Goal: Information Seeking & Learning: Learn about a topic

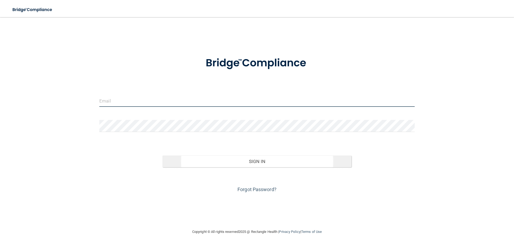
type input "[EMAIL_ADDRESS][DOMAIN_NAME]"
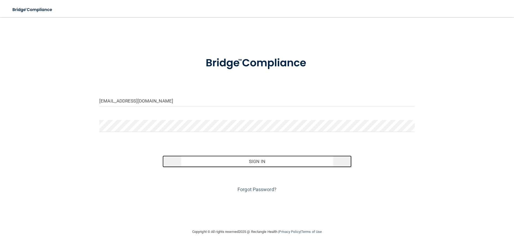
click at [257, 159] on button "Sign In" at bounding box center [256, 161] width 189 height 12
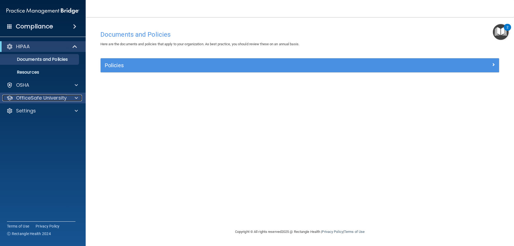
click at [30, 100] on p "OfficeSafe University" at bounding box center [41, 98] width 51 height 6
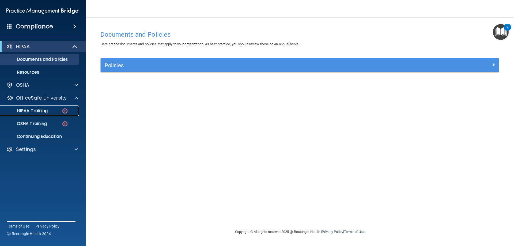
click at [39, 110] on p "HIPAA Training" at bounding box center [25, 110] width 44 height 5
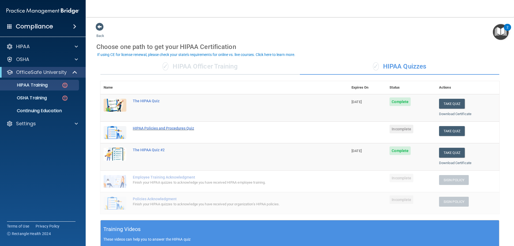
click at [156, 128] on div "HIPAA Policies and Procedures Quiz" at bounding box center [227, 128] width 189 height 4
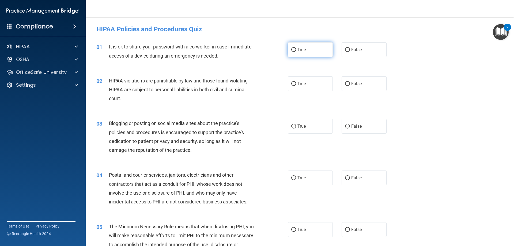
click at [291, 50] on input "True" at bounding box center [293, 50] width 5 height 4
radio input "true"
click at [292, 83] on input "True" at bounding box center [293, 84] width 5 height 4
radio input "true"
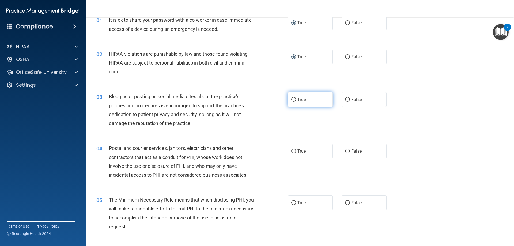
click at [291, 99] on input "True" at bounding box center [293, 100] width 5 height 4
radio input "true"
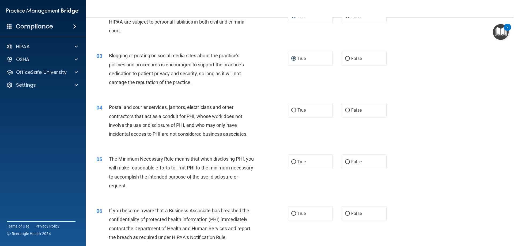
scroll to position [80, 0]
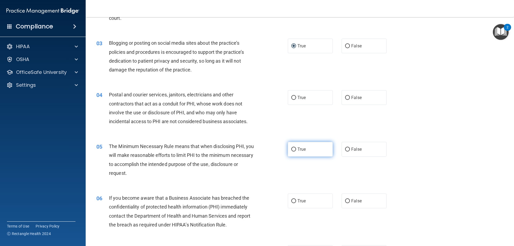
click at [291, 149] on input "True" at bounding box center [293, 149] width 5 height 4
radio input "true"
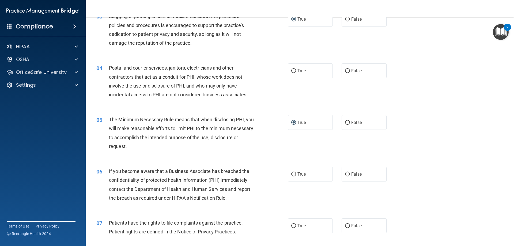
scroll to position [134, 0]
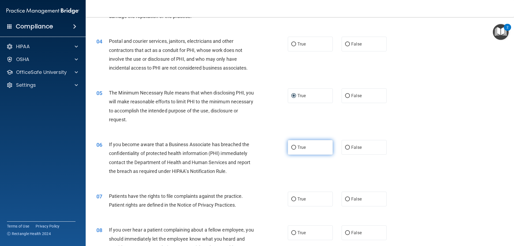
click at [292, 146] on input "True" at bounding box center [293, 148] width 5 height 4
radio input "true"
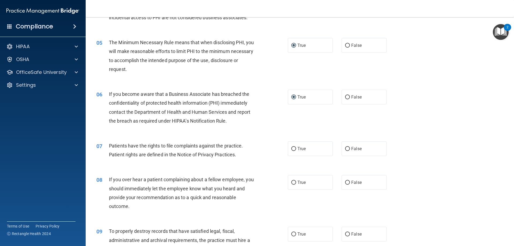
scroll to position [187, 0]
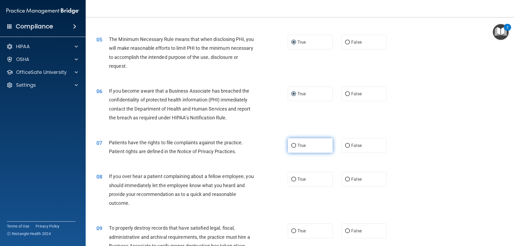
click at [291, 145] on input "True" at bounding box center [293, 146] width 5 height 4
radio input "true"
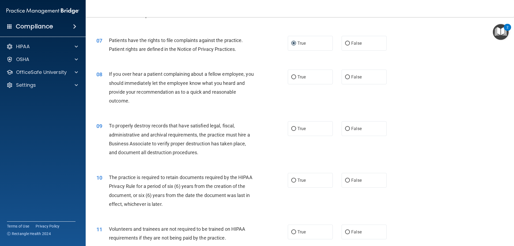
scroll to position [294, 0]
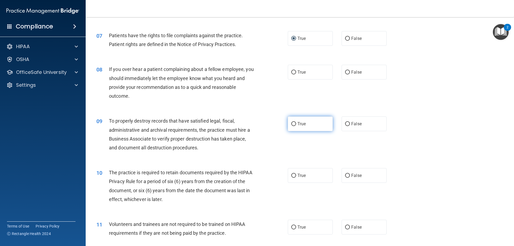
click at [293, 123] on input "True" at bounding box center [293, 124] width 5 height 4
radio input "true"
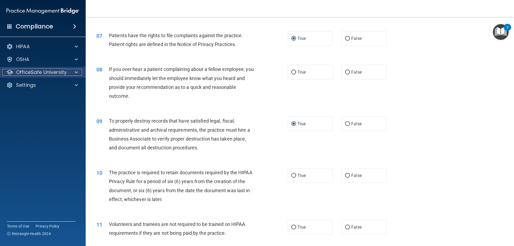
click at [48, 73] on p "OfficeSafe University" at bounding box center [41, 72] width 51 height 6
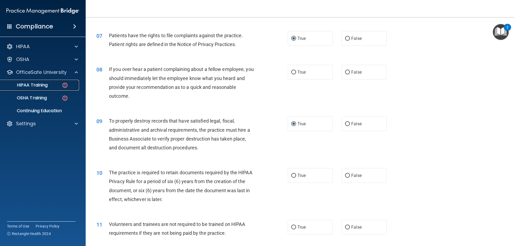
click at [40, 86] on p "HIPAA Training" at bounding box center [25, 84] width 44 height 5
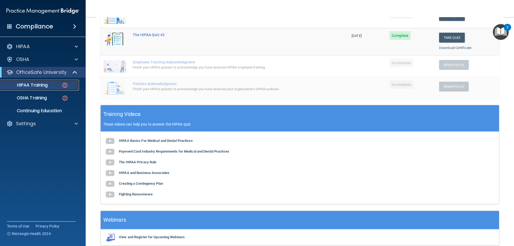
scroll to position [134, 0]
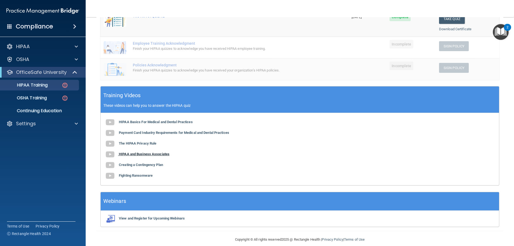
click at [113, 153] on img at bounding box center [110, 154] width 11 height 11
click at [37, 96] on p "OSHA Training" at bounding box center [24, 97] width 43 height 5
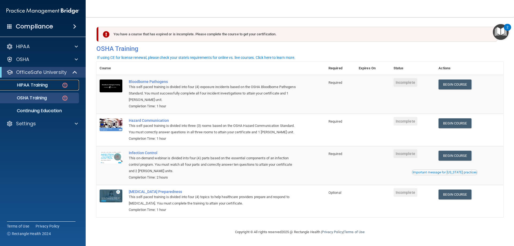
click at [31, 87] on p "HIPAA Training" at bounding box center [25, 84] width 44 height 5
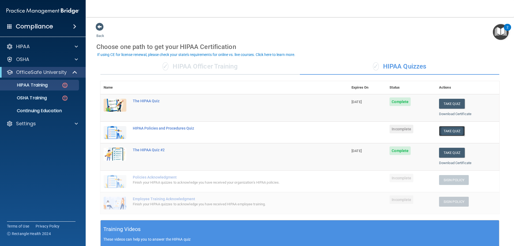
click at [446, 131] on button "Take Quiz" at bounding box center [452, 131] width 26 height 10
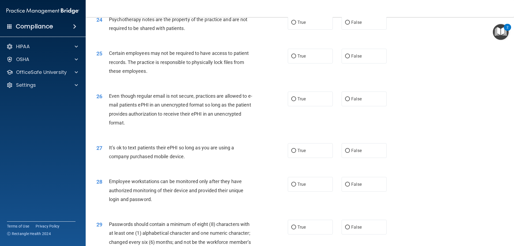
scroll to position [964, 0]
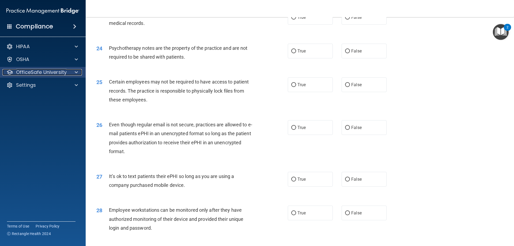
click at [29, 70] on p "OfficeSafe University" at bounding box center [41, 72] width 51 height 6
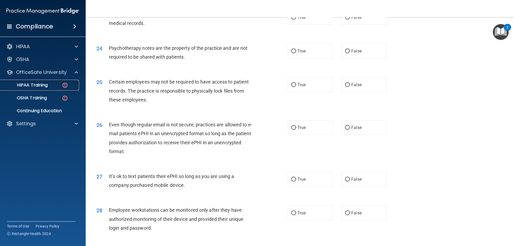
click at [40, 83] on p "HIPAA Training" at bounding box center [25, 84] width 44 height 5
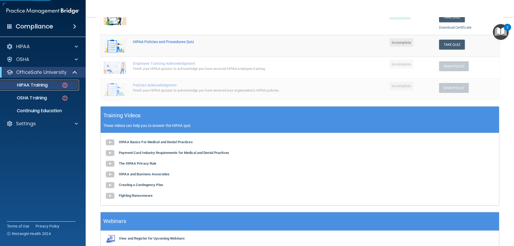
scroll to position [113, 0]
click at [147, 143] on b "HIPAA Basics For Medical and Dental Practices" at bounding box center [156, 142] width 74 height 4
click at [135, 186] on b "Creating a Contingency Plan" at bounding box center [141, 185] width 44 height 4
click at [43, 85] on p "HIPAA Training" at bounding box center [25, 84] width 44 height 5
click at [43, 69] on p "OfficeSafe University" at bounding box center [41, 72] width 51 height 6
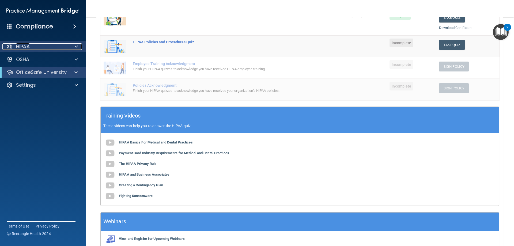
click at [42, 49] on div "HIPAA" at bounding box center [35, 46] width 66 height 6
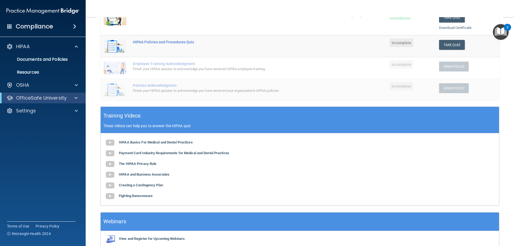
click at [75, 25] on span at bounding box center [74, 26] width 3 height 6
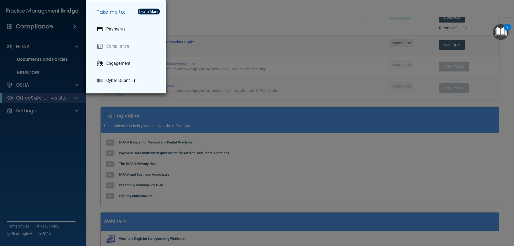
click at [75, 25] on div "Take me to: Payments Compliance Engagement Cyber Quant" at bounding box center [257, 123] width 514 height 246
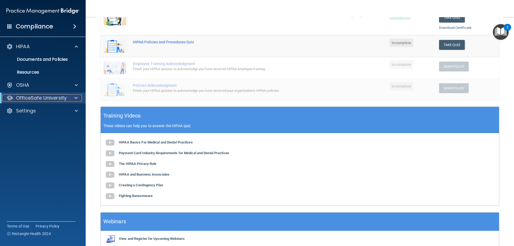
click at [34, 99] on p "OfficeSafe University" at bounding box center [41, 98] width 51 height 6
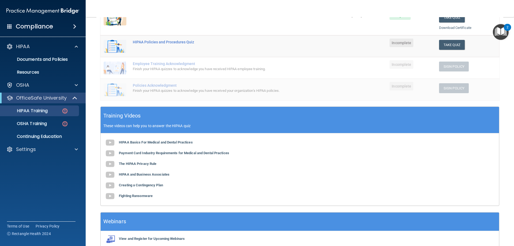
click at [219, 176] on div "HIPAA Basics For Medical and Dental Practices Payment Card Industry Requirement…" at bounding box center [300, 169] width 398 height 72
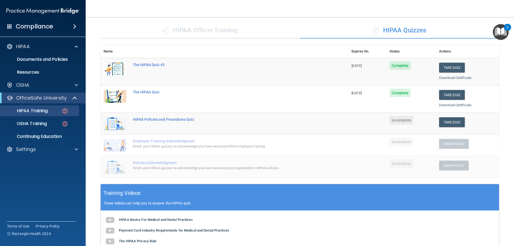
scroll to position [33, 0]
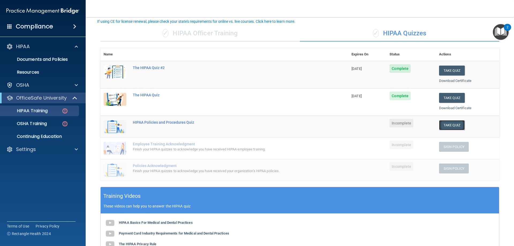
click at [453, 127] on button "Take Quiz" at bounding box center [452, 125] width 26 height 10
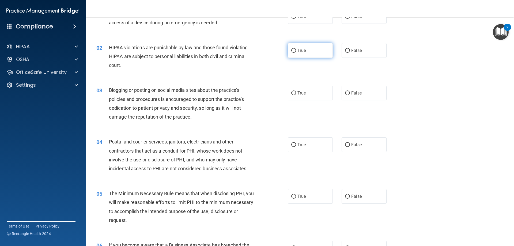
click at [291, 51] on input "True" at bounding box center [293, 51] width 5 height 4
radio input "true"
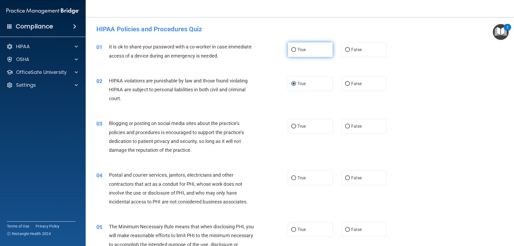
click at [291, 49] on input "True" at bounding box center [293, 50] width 5 height 4
radio input "true"
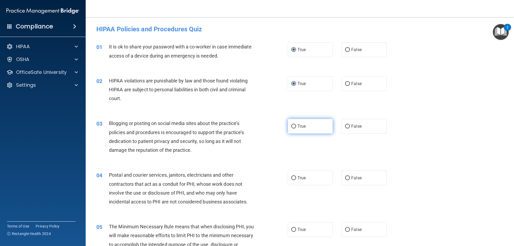
click at [292, 126] on input "True" at bounding box center [293, 126] width 5 height 4
radio input "true"
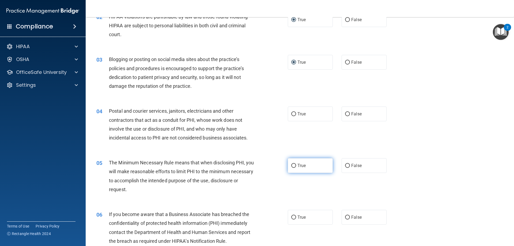
scroll to position [80, 0]
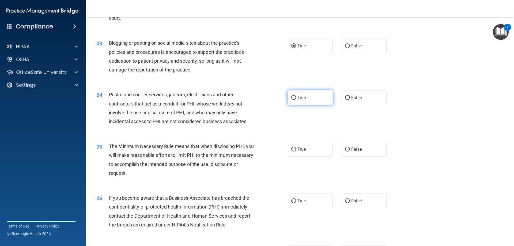
click at [292, 96] on input "True" at bounding box center [293, 98] width 5 height 4
radio input "true"
click at [291, 150] on input "True" at bounding box center [293, 149] width 5 height 4
radio input "true"
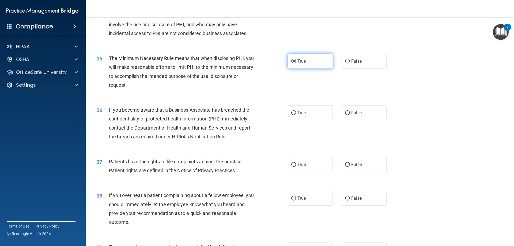
scroll to position [187, 0]
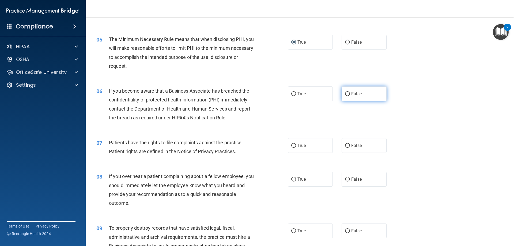
click at [345, 93] on input "False" at bounding box center [347, 94] width 5 height 4
radio input "true"
click at [292, 144] on input "True" at bounding box center [293, 146] width 5 height 4
radio input "true"
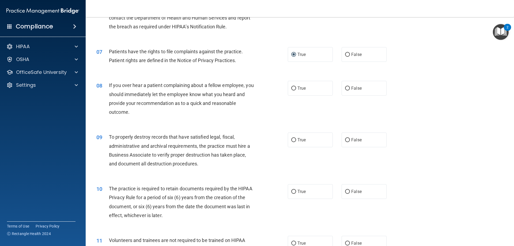
scroll to position [294, 0]
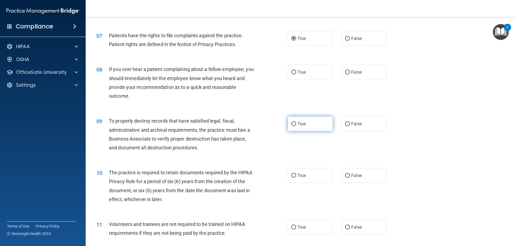
click at [291, 124] on input "True" at bounding box center [293, 124] width 5 height 4
radio input "true"
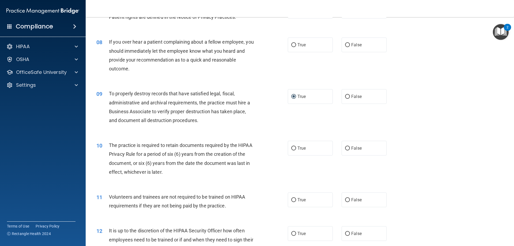
scroll to position [348, 0]
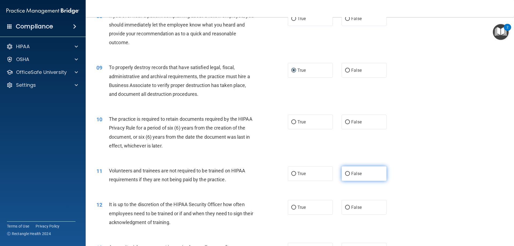
click at [345, 174] on input "False" at bounding box center [347, 174] width 5 height 4
radio input "true"
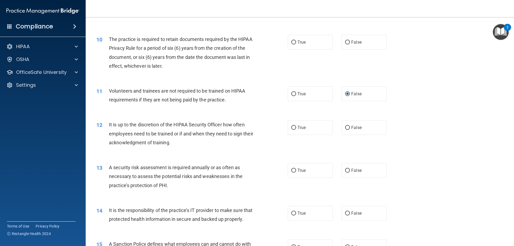
scroll to position [428, 0]
click at [348, 126] on label "False" at bounding box center [363, 127] width 45 height 15
click at [348, 126] on input "False" at bounding box center [347, 127] width 5 height 4
radio input "true"
click at [291, 169] on input "True" at bounding box center [293, 170] width 5 height 4
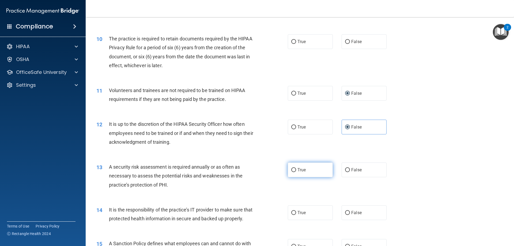
radio input "true"
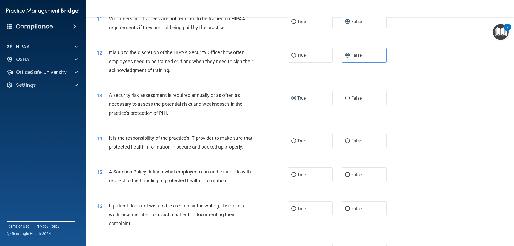
scroll to position [535, 0]
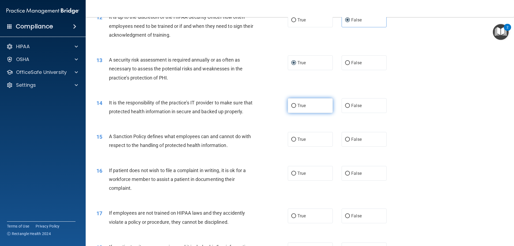
click at [292, 107] on input "True" at bounding box center [293, 106] width 5 height 4
radio input "true"
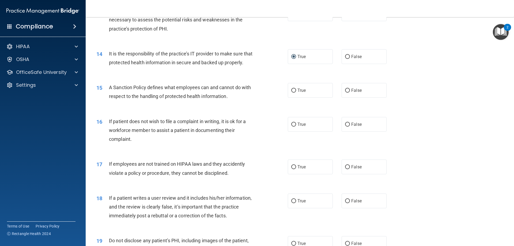
scroll to position [589, 0]
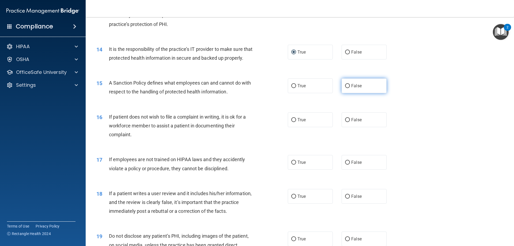
click at [345, 88] on input "False" at bounding box center [347, 86] width 5 height 4
radio input "true"
click at [292, 122] on input "True" at bounding box center [293, 120] width 5 height 4
radio input "true"
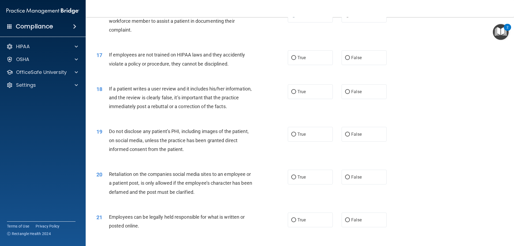
scroll to position [696, 0]
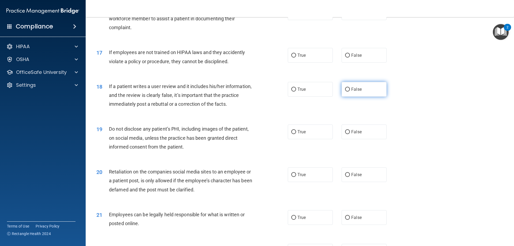
click at [345, 92] on input "False" at bounding box center [347, 90] width 5 height 4
radio input "true"
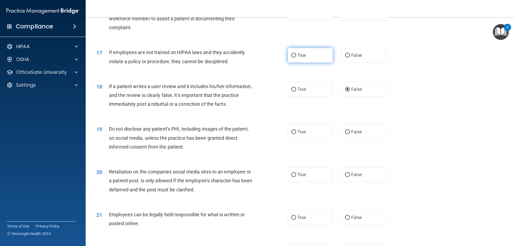
click at [291, 58] on input "True" at bounding box center [293, 56] width 5 height 4
radio input "true"
click at [291, 134] on input "True" at bounding box center [293, 132] width 5 height 4
radio input "true"
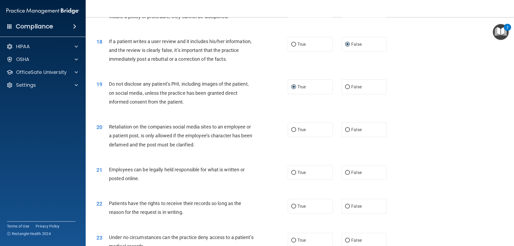
scroll to position [749, 0]
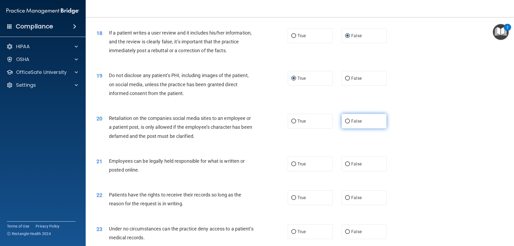
click at [345, 123] on input "False" at bounding box center [347, 121] width 5 height 4
radio input "true"
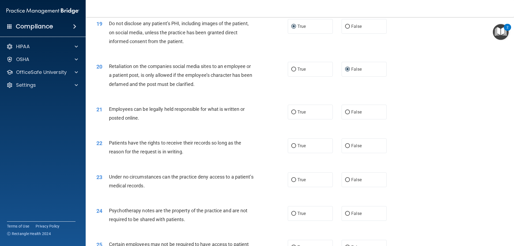
scroll to position [803, 0]
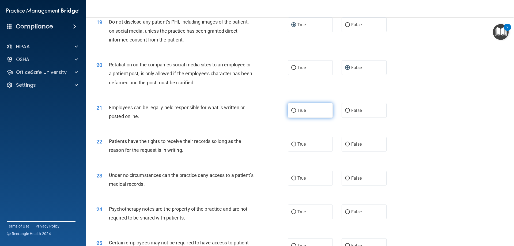
click at [294, 118] on label "True" at bounding box center [310, 110] width 45 height 15
click at [294, 113] on input "True" at bounding box center [293, 111] width 5 height 4
radio input "true"
click at [291, 146] on input "True" at bounding box center [293, 144] width 5 height 4
radio input "true"
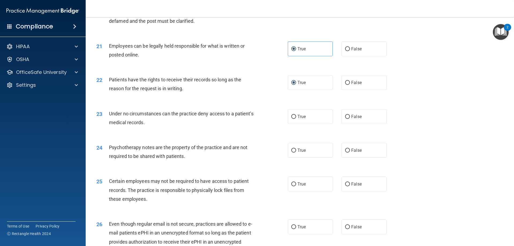
scroll to position [883, 0]
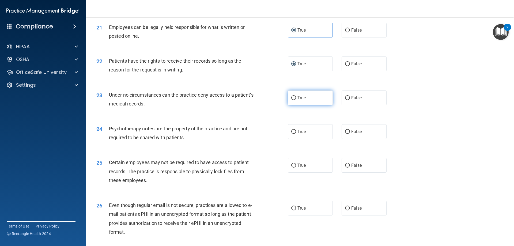
click at [291, 100] on input "True" at bounding box center [293, 98] width 5 height 4
radio input "true"
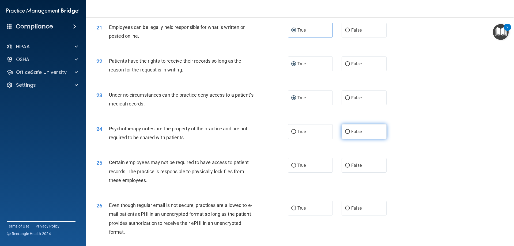
click at [345, 134] on input "False" at bounding box center [347, 132] width 5 height 4
radio input "true"
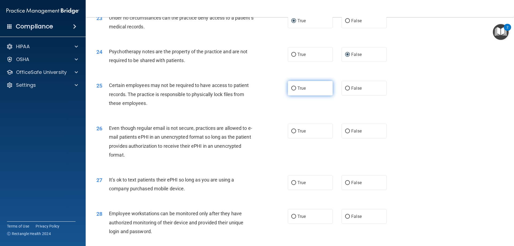
scroll to position [963, 0]
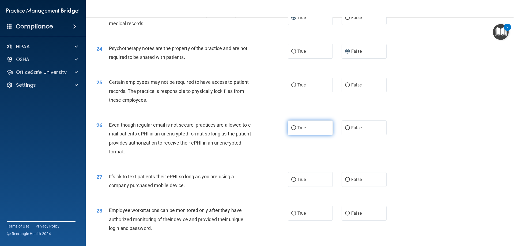
click at [291, 130] on input "True" at bounding box center [293, 128] width 5 height 4
radio input "true"
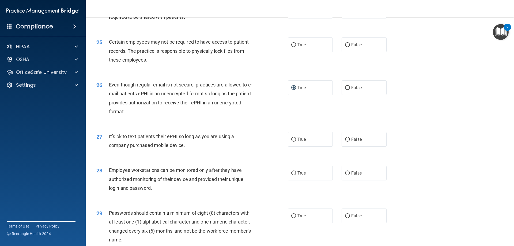
scroll to position [1017, 0]
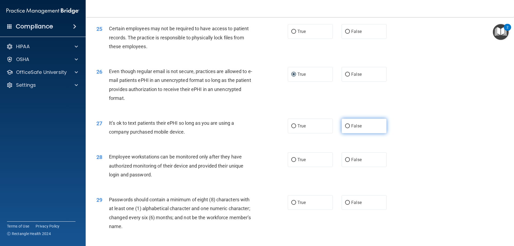
click at [347, 128] on input "False" at bounding box center [347, 126] width 5 height 4
radio input "true"
click at [345, 162] on input "False" at bounding box center [347, 160] width 5 height 4
radio input "true"
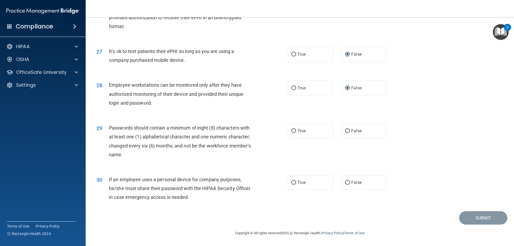
scroll to position [1097, 0]
click at [293, 129] on input "True" at bounding box center [293, 131] width 5 height 4
radio input "true"
click at [292, 181] on input "True" at bounding box center [293, 183] width 5 height 4
radio input "true"
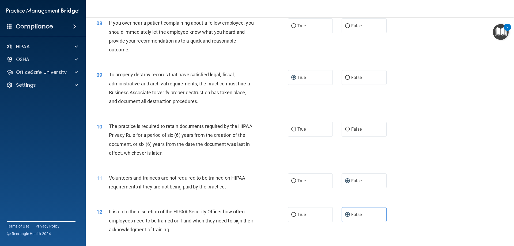
scroll to position [348, 0]
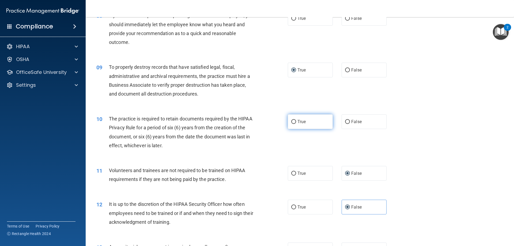
click at [292, 122] on input "True" at bounding box center [293, 122] width 5 height 4
radio input "true"
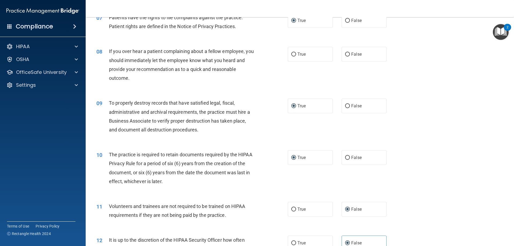
scroll to position [295, 0]
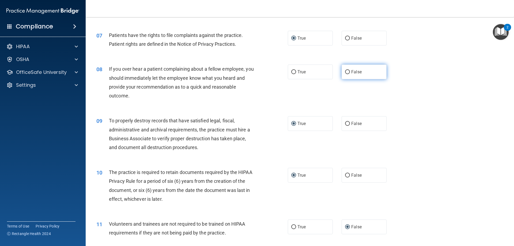
click at [345, 72] on input "False" at bounding box center [347, 72] width 5 height 4
radio input "true"
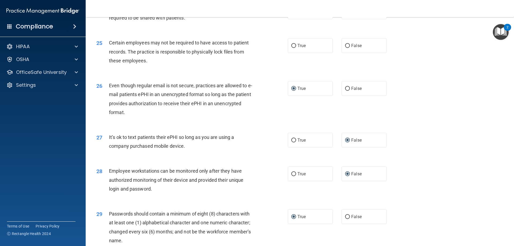
scroll to position [990, 0]
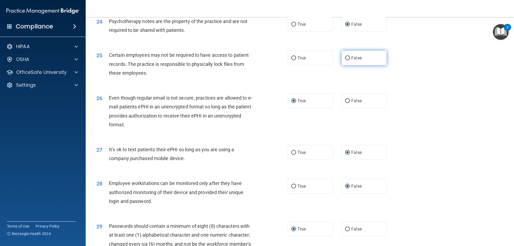
click at [345, 60] on input "False" at bounding box center [347, 58] width 5 height 4
radio input "true"
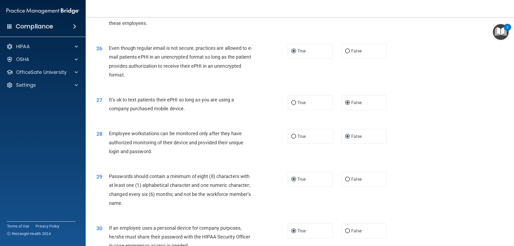
scroll to position [1097, 0]
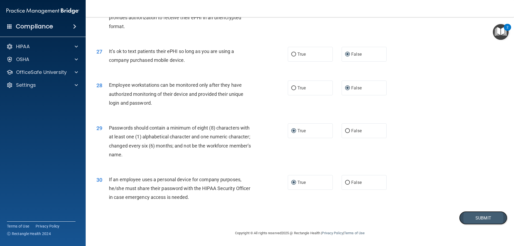
click at [474, 215] on button "Submit" at bounding box center [483, 218] width 48 height 14
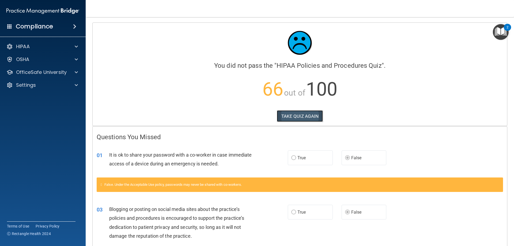
click at [290, 118] on button "TAKE QUIZ AGAIN" at bounding box center [300, 116] width 46 height 12
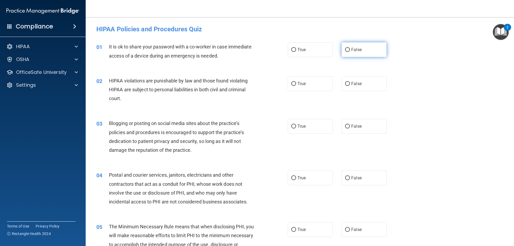
click at [345, 50] on input "False" at bounding box center [347, 50] width 5 height 4
radio input "true"
click at [293, 83] on input "True" at bounding box center [293, 84] width 5 height 4
radio input "true"
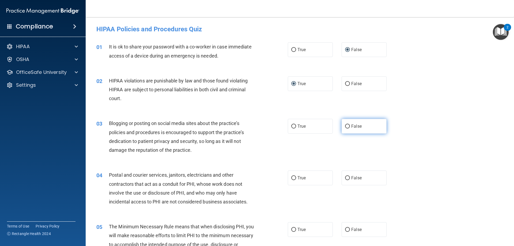
click at [347, 126] on input "False" at bounding box center [347, 126] width 5 height 4
radio input "true"
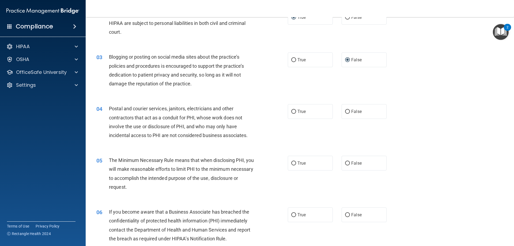
scroll to position [80, 0]
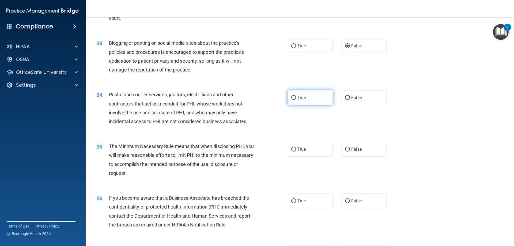
click at [288, 101] on label "True" at bounding box center [310, 97] width 45 height 15
click at [291, 100] on input "True" at bounding box center [293, 98] width 5 height 4
radio input "true"
click at [291, 148] on input "True" at bounding box center [293, 149] width 5 height 4
radio input "true"
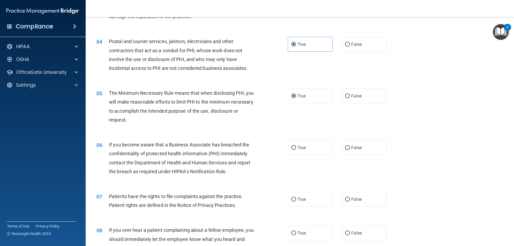
scroll to position [134, 0]
click at [291, 147] on input "True" at bounding box center [293, 148] width 5 height 4
radio input "true"
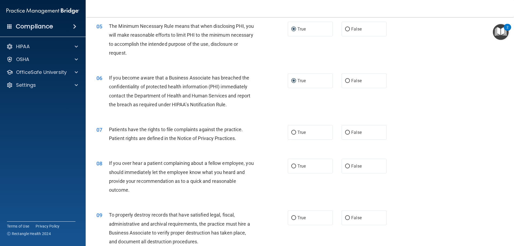
scroll to position [214, 0]
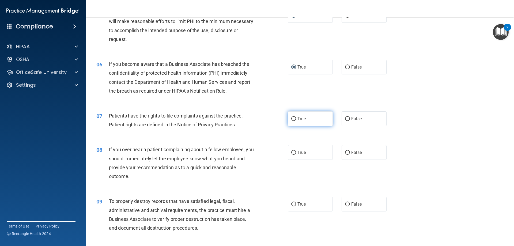
click at [292, 119] on input "True" at bounding box center [293, 119] width 5 height 4
radio input "true"
click at [345, 153] on input "False" at bounding box center [347, 153] width 5 height 4
radio input "true"
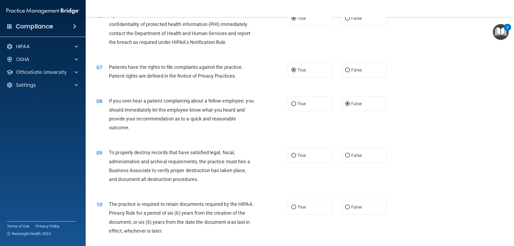
scroll to position [268, 0]
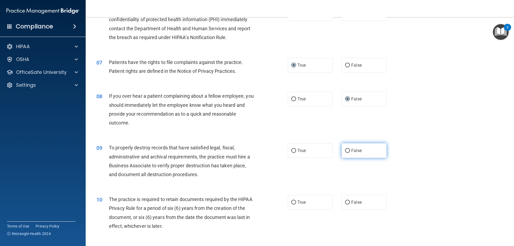
click at [345, 149] on input "False" at bounding box center [347, 151] width 5 height 4
radio input "true"
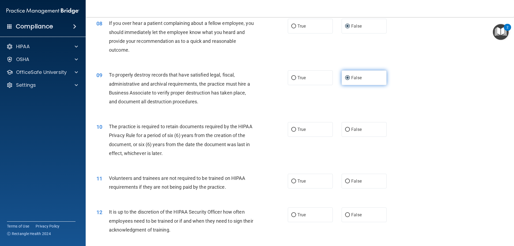
scroll to position [348, 0]
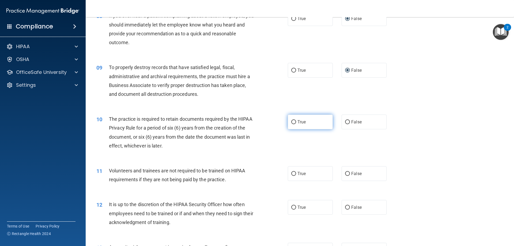
click at [294, 122] on input "True" at bounding box center [293, 122] width 5 height 4
radio input "true"
click at [345, 174] on input "False" at bounding box center [347, 174] width 5 height 4
radio input "true"
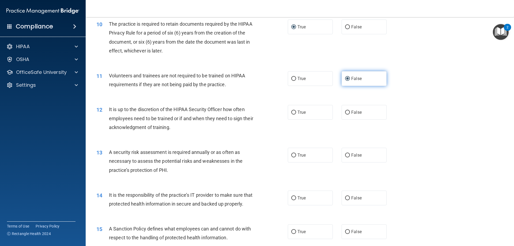
scroll to position [455, 0]
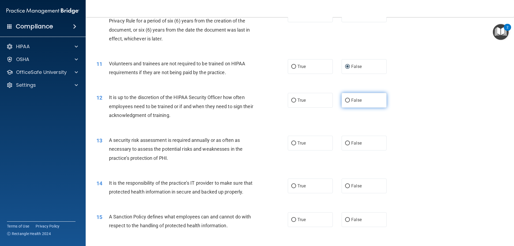
click at [345, 99] on input "False" at bounding box center [347, 100] width 5 height 4
radio input "true"
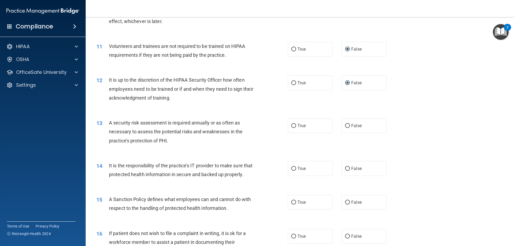
scroll to position [482, 0]
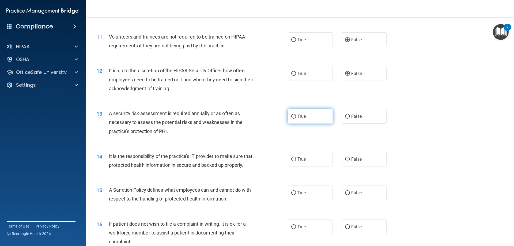
click at [292, 116] on input "True" at bounding box center [293, 117] width 5 height 4
radio input "true"
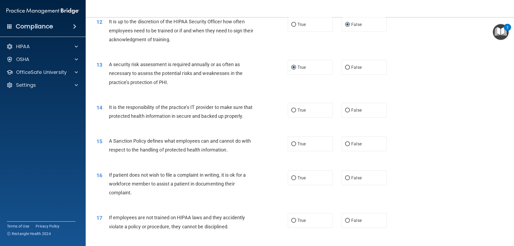
scroll to position [535, 0]
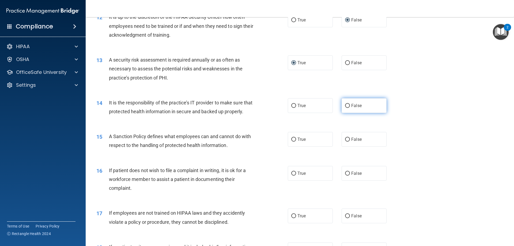
click at [345, 104] on input "False" at bounding box center [347, 106] width 5 height 4
radio input "true"
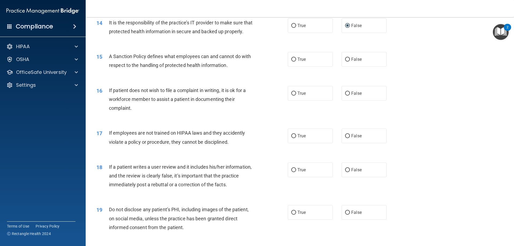
scroll to position [615, 0]
click at [345, 61] on input "False" at bounding box center [347, 59] width 5 height 4
radio input "true"
click at [291, 95] on input "True" at bounding box center [293, 93] width 5 height 4
radio input "true"
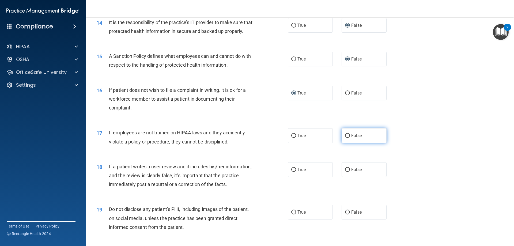
click at [347, 138] on input "False" at bounding box center [347, 136] width 5 height 4
radio input "true"
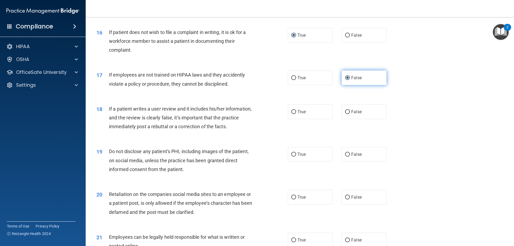
scroll to position [696, 0]
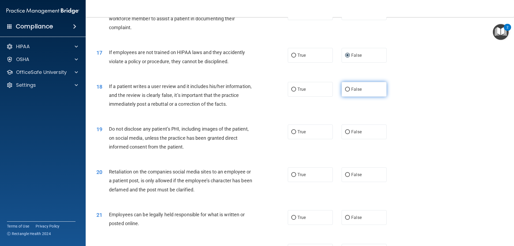
click at [345, 92] on input "False" at bounding box center [347, 90] width 5 height 4
radio input "true"
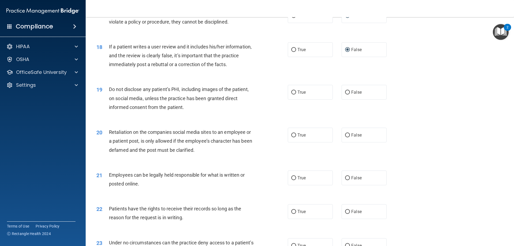
scroll to position [749, 0]
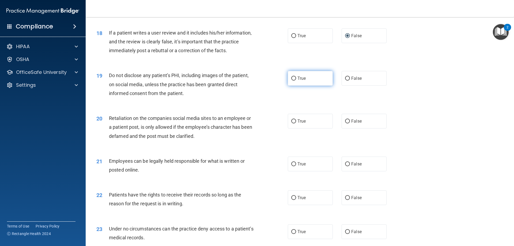
click at [291, 81] on input "True" at bounding box center [293, 79] width 5 height 4
radio input "true"
click at [351, 124] on span "False" at bounding box center [356, 121] width 10 height 5
click at [349, 123] on input "False" at bounding box center [347, 121] width 5 height 4
radio input "true"
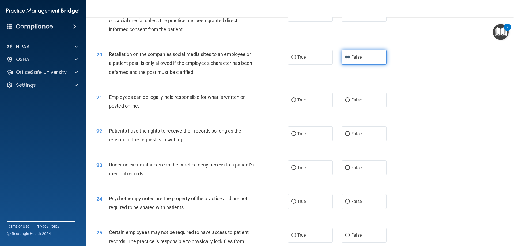
scroll to position [830, 0]
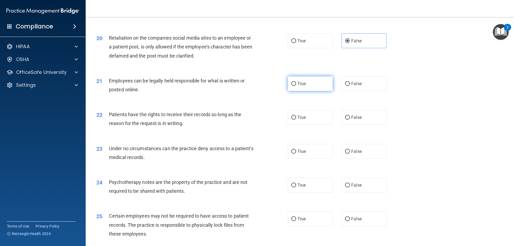
click at [292, 86] on input "True" at bounding box center [293, 84] width 5 height 4
radio input "true"
click at [345, 120] on input "False" at bounding box center [347, 118] width 5 height 4
radio input "true"
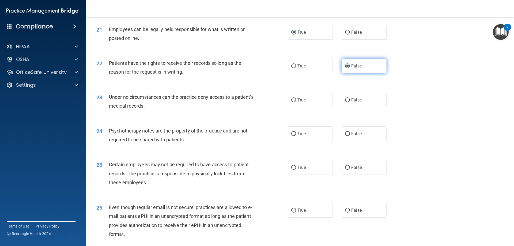
scroll to position [883, 0]
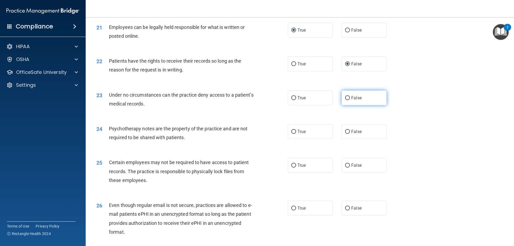
click at [345, 100] on input "False" at bounding box center [347, 98] width 5 height 4
radio input "true"
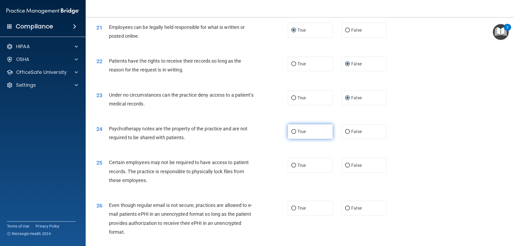
click at [293, 134] on input "True" at bounding box center [293, 132] width 5 height 4
radio input "true"
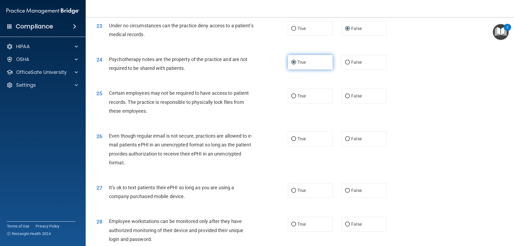
scroll to position [963, 0]
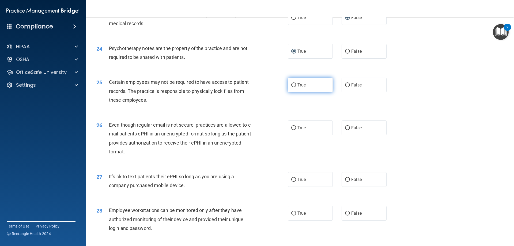
click at [291, 87] on input "True" at bounding box center [293, 85] width 5 height 4
radio input "true"
click at [289, 135] on label "True" at bounding box center [310, 127] width 45 height 15
click at [291, 130] on input "True" at bounding box center [293, 128] width 5 height 4
radio input "true"
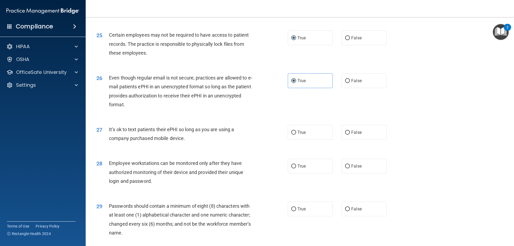
scroll to position [1017, 0]
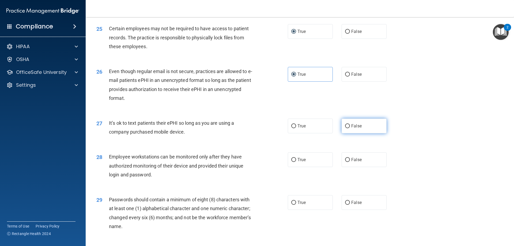
click at [345, 128] on input "False" at bounding box center [347, 126] width 5 height 4
radio input "true"
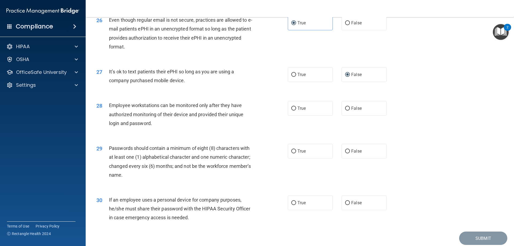
scroll to position [1070, 0]
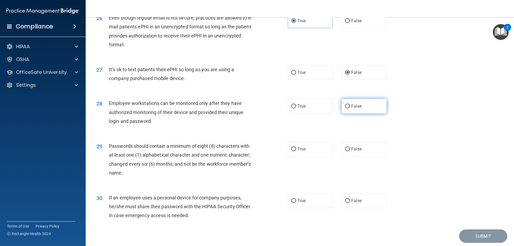
click at [342, 113] on label "False" at bounding box center [363, 106] width 45 height 15
click at [345, 108] on input "False" at bounding box center [347, 106] width 5 height 4
radio input "true"
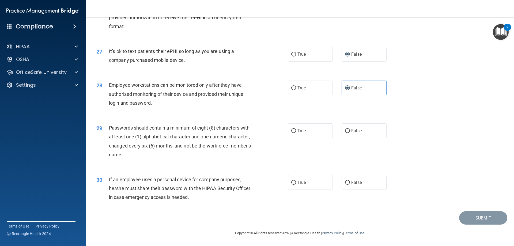
scroll to position [1097, 0]
click at [291, 132] on input "True" at bounding box center [293, 131] width 5 height 4
radio input "true"
click at [345, 182] on input "False" at bounding box center [347, 183] width 5 height 4
radio input "true"
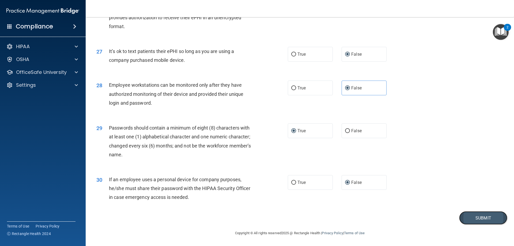
click at [473, 218] on button "Submit" at bounding box center [483, 218] width 48 height 14
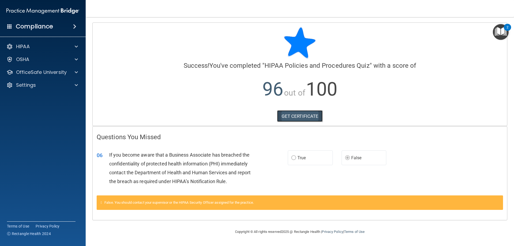
click at [300, 114] on link "GET CERTIFICATE" at bounding box center [300, 116] width 46 height 12
click at [34, 48] on div "HIPAA" at bounding box center [35, 46] width 66 height 6
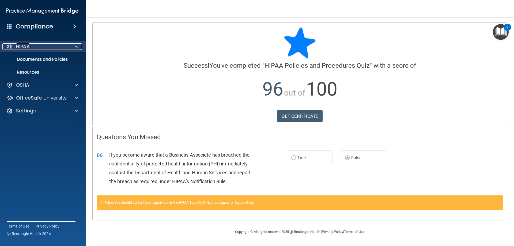
click at [34, 48] on div "HIPAA" at bounding box center [35, 46] width 66 height 6
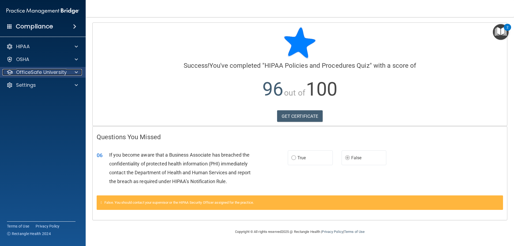
click at [32, 74] on p "OfficeSafe University" at bounding box center [41, 72] width 51 height 6
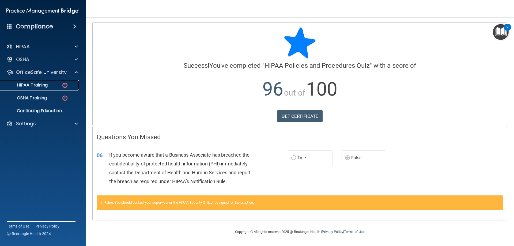
click at [50, 86] on div "HIPAA Training" at bounding box center [39, 84] width 73 height 5
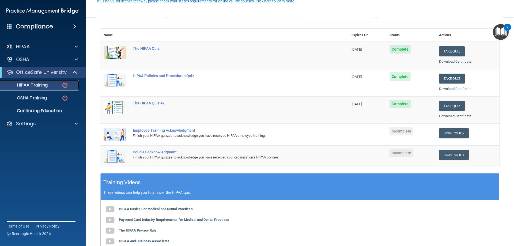
scroll to position [54, 0]
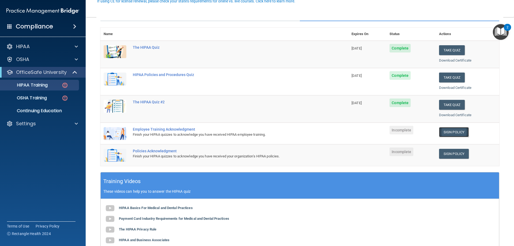
click at [450, 131] on link "Sign Policy" at bounding box center [454, 132] width 30 height 10
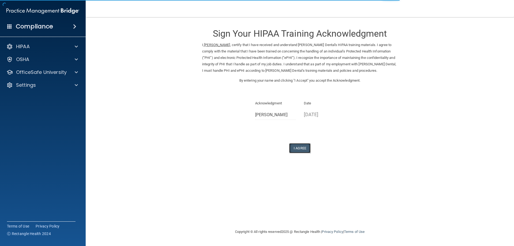
click at [299, 150] on button "I Agree" at bounding box center [299, 148] width 21 height 10
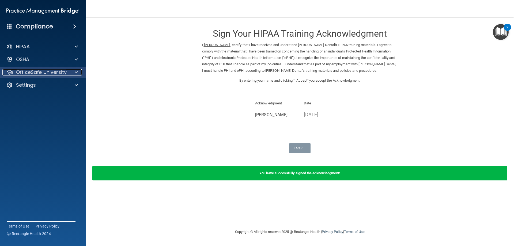
click at [44, 70] on p "OfficeSafe University" at bounding box center [41, 72] width 51 height 6
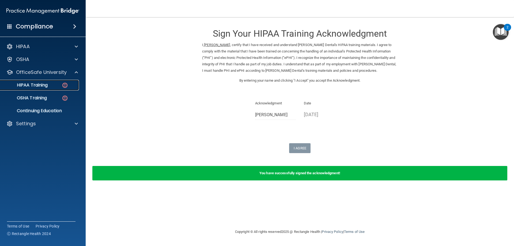
click at [30, 85] on p "HIPAA Training" at bounding box center [25, 84] width 44 height 5
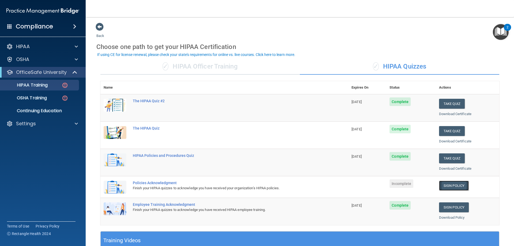
click at [444, 184] on link "Sign Policy" at bounding box center [454, 186] width 30 height 10
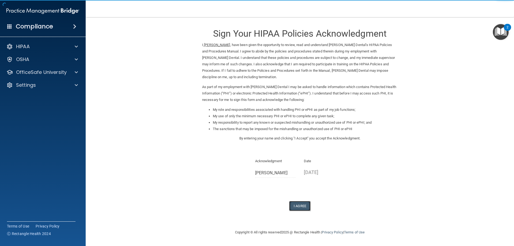
click at [301, 206] on button "I Agree" at bounding box center [299, 206] width 21 height 10
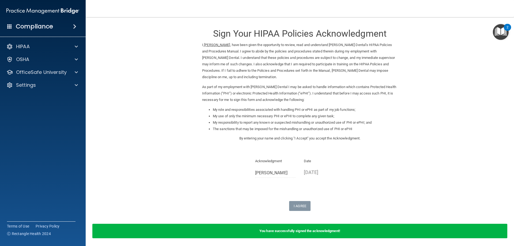
click at [503, 31] on img "Open Resource Center, 2 new notifications" at bounding box center [501, 32] width 16 height 16
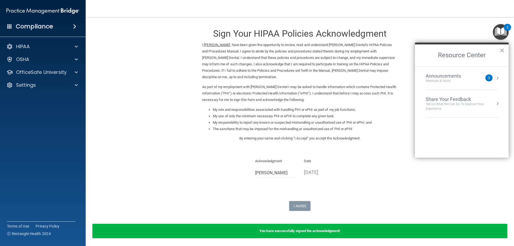
click at [503, 31] on img "Open Resource Center, 2 new notifications" at bounding box center [501, 32] width 16 height 16
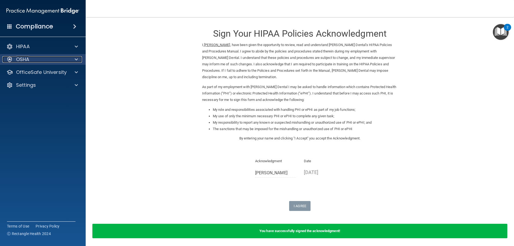
click at [27, 59] on p "OSHA" at bounding box center [22, 59] width 13 height 6
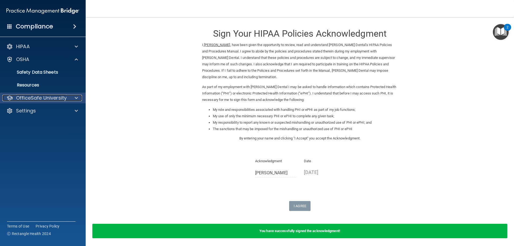
click at [37, 96] on p "OfficeSafe University" at bounding box center [41, 98] width 51 height 6
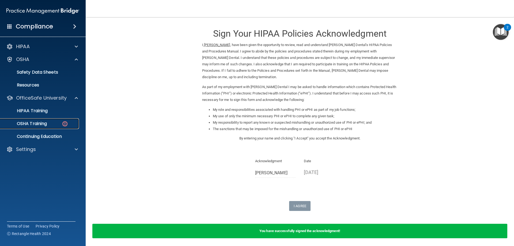
click at [43, 123] on p "OSHA Training" at bounding box center [24, 123] width 43 height 5
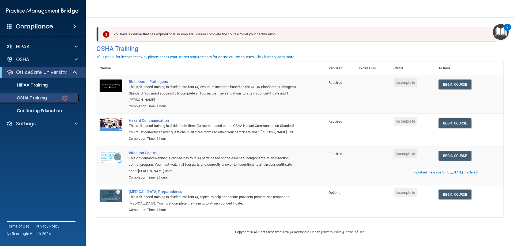
scroll to position [7, 0]
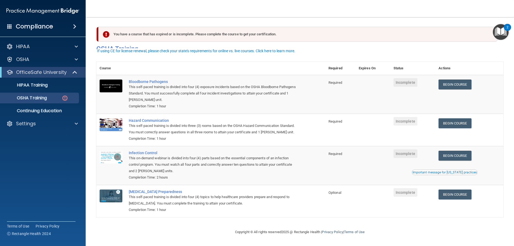
click at [161, 31] on div "You have a course that has expired or is incomplete. Please complete the course…" at bounding box center [297, 34] width 399 height 15
click at [146, 79] on div "Bloodborne Pathogens" at bounding box center [214, 81] width 170 height 4
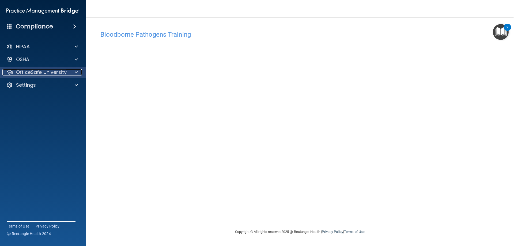
click at [23, 70] on p "OfficeSafe University" at bounding box center [41, 72] width 51 height 6
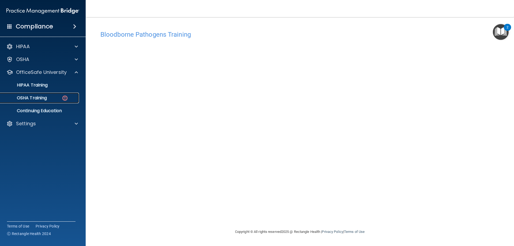
click at [41, 97] on p "OSHA Training" at bounding box center [24, 97] width 43 height 5
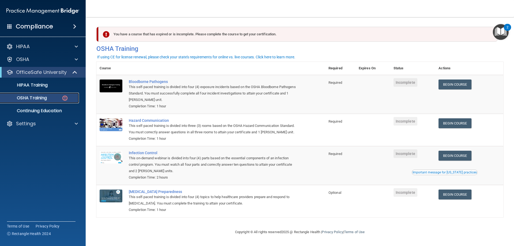
scroll to position [7, 0]
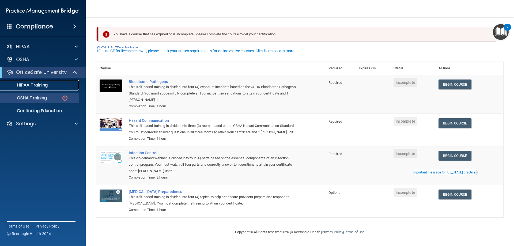
click at [36, 85] on p "HIPAA Training" at bounding box center [25, 84] width 44 height 5
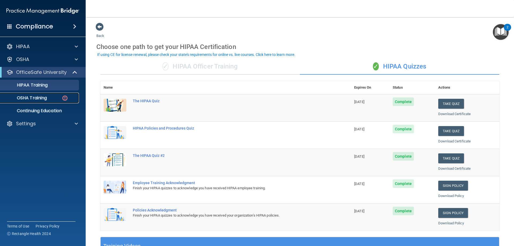
click at [43, 100] on p "OSHA Training" at bounding box center [24, 97] width 43 height 5
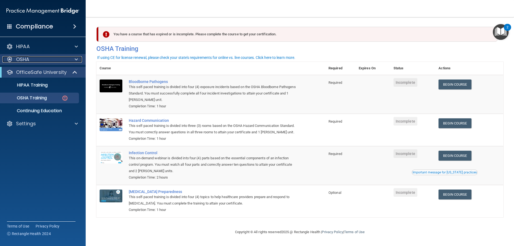
click at [35, 59] on div "OSHA" at bounding box center [35, 59] width 66 height 6
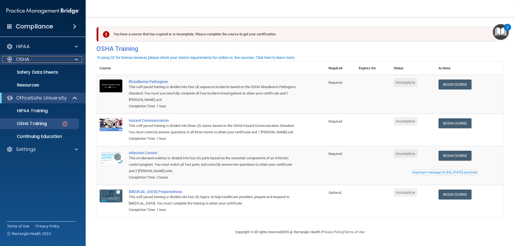
click at [35, 59] on div "OSHA" at bounding box center [35, 59] width 66 height 6
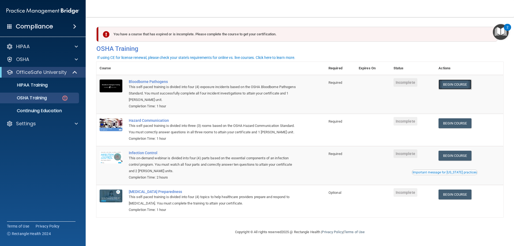
click at [464, 85] on link "Begin Course" at bounding box center [454, 84] width 33 height 10
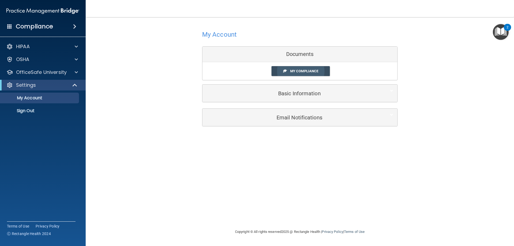
click at [290, 73] on span "My Compliance" at bounding box center [304, 71] width 28 height 4
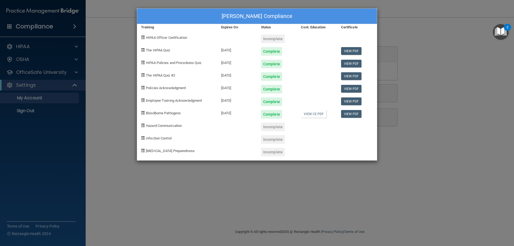
click at [319, 172] on div "[PERSON_NAME] Compliance Training Expires On Status Cont. Education Certificate…" at bounding box center [257, 123] width 514 height 246
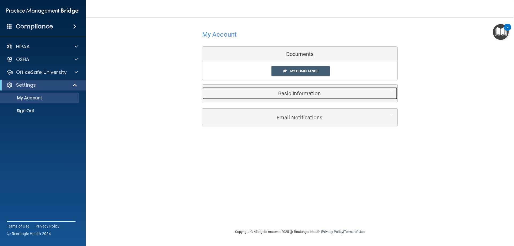
click at [306, 94] on h5 "Basic Information" at bounding box center [291, 93] width 170 height 6
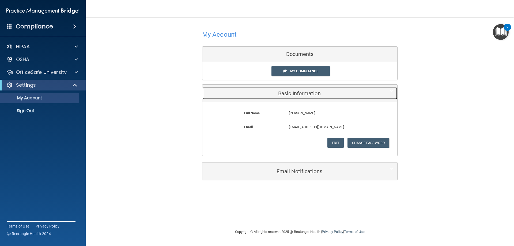
click at [306, 94] on h5 "Basic Information" at bounding box center [291, 93] width 170 height 6
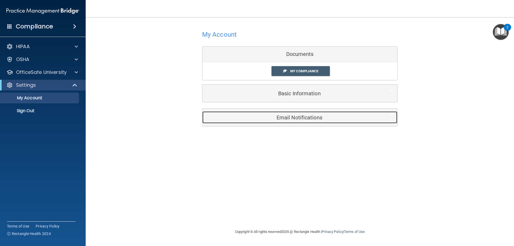
click at [289, 116] on h5 "Email Notifications" at bounding box center [291, 118] width 170 height 6
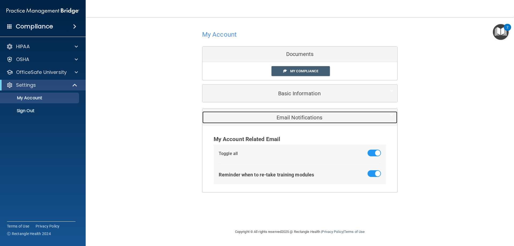
click at [289, 116] on h5 "Email Notifications" at bounding box center [291, 118] width 170 height 6
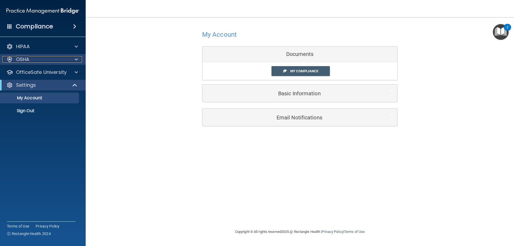
click at [47, 60] on div "OSHA" at bounding box center [35, 59] width 66 height 6
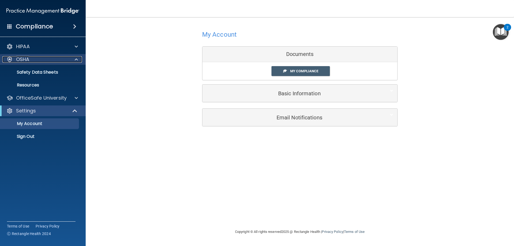
click at [47, 60] on div "OSHA" at bounding box center [35, 59] width 66 height 6
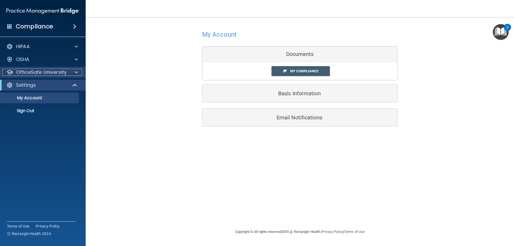
click at [44, 73] on p "OfficeSafe University" at bounding box center [41, 72] width 51 height 6
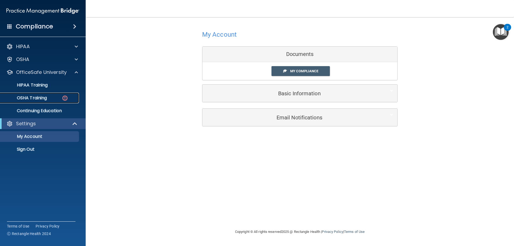
click at [39, 96] on p "OSHA Training" at bounding box center [24, 97] width 43 height 5
